Goal: Task Accomplishment & Management: Use online tool/utility

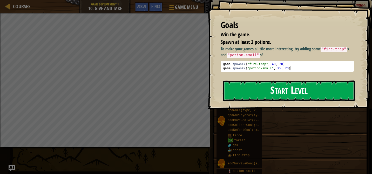
click at [264, 92] on button "Start Level" at bounding box center [289, 90] width 132 height 21
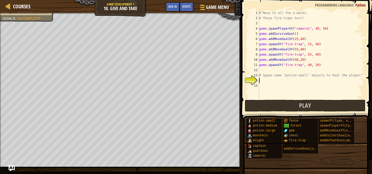
click at [110, 10] on div "Courses Game Development 1 10. Give and Take Game Menu Done Hints Ask AI" at bounding box center [120, 6] width 241 height 13
click at [17, 5] on span "Courses" at bounding box center [21, 6] width 17 height 7
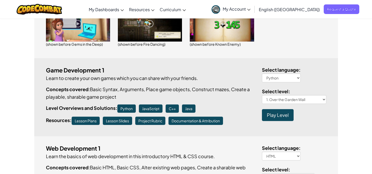
scroll to position [249, 0]
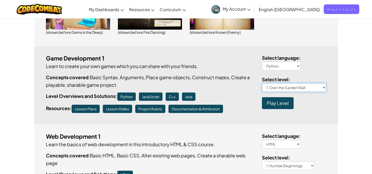
click at [304, 86] on select "1. Over the Garden Wall 2. Click Gait 3. Hero's Journey 4. A-maze-ing 5. Gemtac…" at bounding box center [294, 87] width 64 height 9
select select "army-training"
click at [262, 83] on select "1. Over the Garden Wall 2. Click Gait 3. Hero's Journey 4. A-maze-ing 5. Gemtac…" at bounding box center [294, 87] width 64 height 9
click at [278, 103] on span "Play Level" at bounding box center [278, 103] width 22 height 6
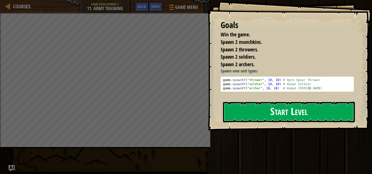
click at [280, 118] on button "Start Level" at bounding box center [289, 112] width 132 height 21
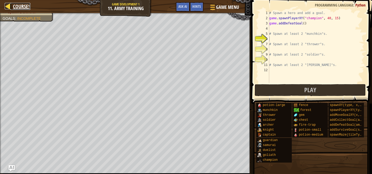
click at [5, 7] on div at bounding box center [8, 6] width 6 height 6
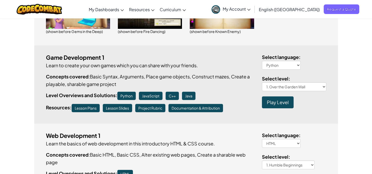
scroll to position [258, 0]
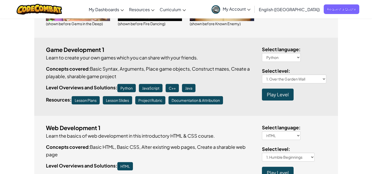
click at [277, 95] on span "Play Level" at bounding box center [278, 94] width 22 height 6
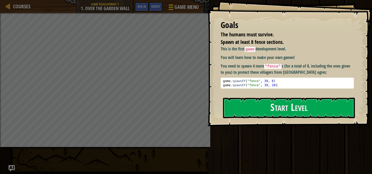
click at [188, 5] on span "Game Menu" at bounding box center [186, 7] width 24 height 7
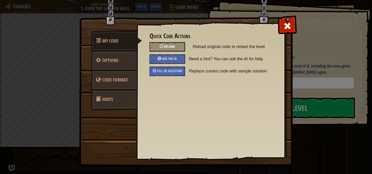
click at [170, 50] on div "Reload" at bounding box center [167, 47] width 36 height 10
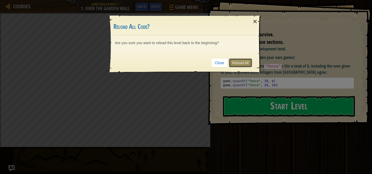
click at [244, 62] on link "Reload All" at bounding box center [240, 62] width 23 height 9
